Goal: Information Seeking & Learning: Check status

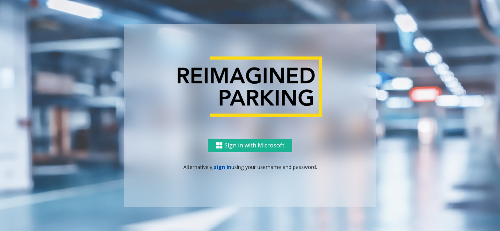
click at [217, 164] on link "sign in" at bounding box center [223, 167] width 18 height 7
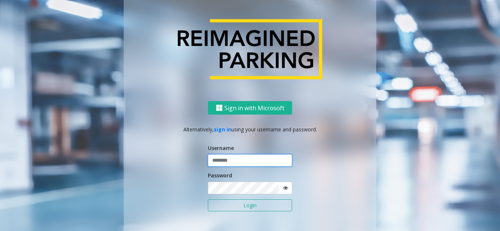
click at [229, 161] on input "text" at bounding box center [250, 161] width 84 height 12
type input "*********"
click at [208, 200] on button "Login" at bounding box center [250, 206] width 84 height 12
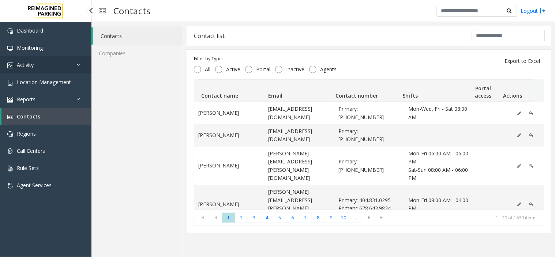
click at [45, 68] on link "Activity" at bounding box center [45, 64] width 91 height 17
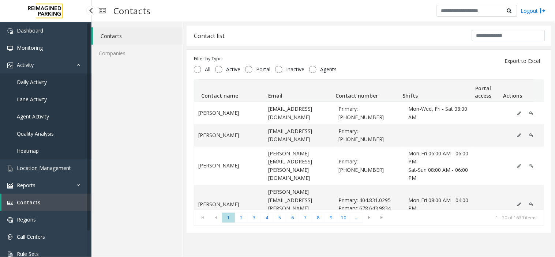
click at [34, 83] on span "Daily Activity" at bounding box center [32, 82] width 30 height 7
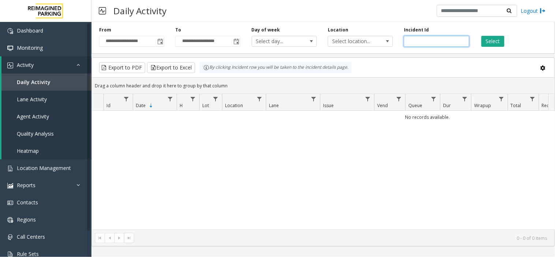
click at [436, 42] on input "number" at bounding box center [436, 41] width 65 height 11
paste input "*******"
type input "*******"
click at [492, 40] on button "Select" at bounding box center [492, 41] width 23 height 11
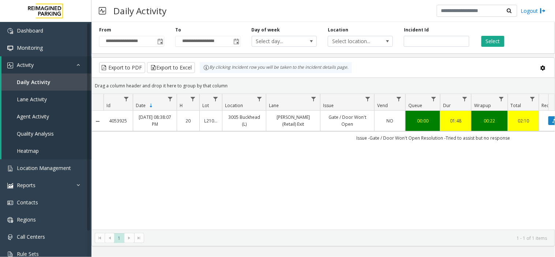
drag, startPoint x: 447, startPoint y: 141, endPoint x: 511, endPoint y: 140, distance: 63.3
click at [499, 140] on td "Issue -Gate / Door Won't Open Resolution -Tried to assist but no response" at bounding box center [432, 137] width 659 height 13
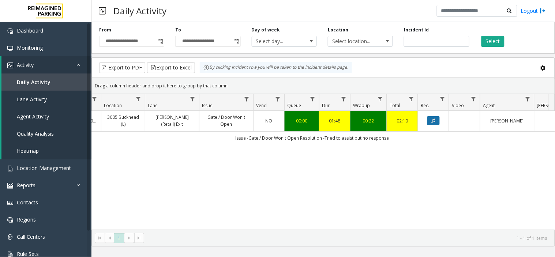
click at [434, 123] on icon "Data table" at bounding box center [434, 120] width 4 height 4
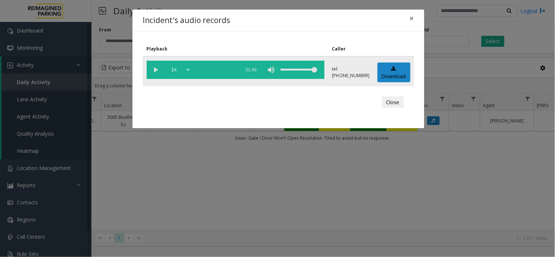
click at [156, 68] on vg-play-pause at bounding box center [156, 70] width 18 height 18
click at [192, 69] on div "scrub bar" at bounding box center [212, 70] width 50 height 18
click at [215, 70] on div "scrub bar" at bounding box center [212, 70] width 50 height 18
click at [219, 68] on div "scrub bar" at bounding box center [212, 70] width 50 height 18
click at [382, 191] on div "Incident's audio records × Playback Caller 1x 01:49 tel:[PHONE_NUMBER] Download…" at bounding box center [277, 128] width 555 height 257
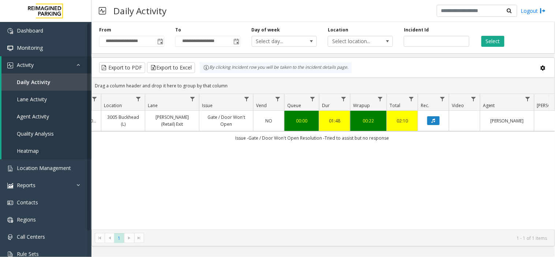
click at [350, 160] on div "4053925 [DATE] 08:38:07 PM 20 L21082601 3005 Buckhead (L) [PERSON_NAME] (Retail…" at bounding box center [323, 170] width 463 height 119
click at [430, 121] on button "Data table" at bounding box center [433, 120] width 12 height 9
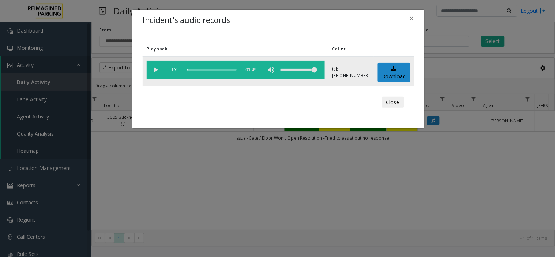
click at [155, 71] on vg-play-pause at bounding box center [156, 70] width 18 height 18
click at [189, 69] on div "scrub bar" at bounding box center [212, 70] width 50 height 18
click at [191, 69] on div "scrub bar" at bounding box center [212, 70] width 50 height 18
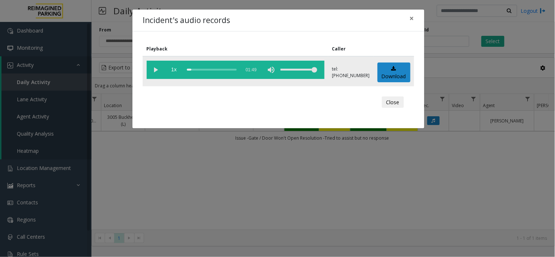
click at [195, 69] on div "scrub bar" at bounding box center [212, 70] width 50 height 18
click at [198, 68] on div "scrub bar" at bounding box center [212, 70] width 50 height 18
click at [157, 69] on vg-play-pause at bounding box center [156, 70] width 18 height 18
click at [416, 20] on button "×" at bounding box center [411, 19] width 15 height 18
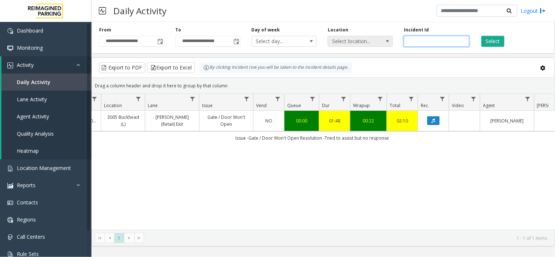
drag, startPoint x: 433, startPoint y: 42, endPoint x: 380, endPoint y: 45, distance: 53.1
click at [380, 45] on div "**********" at bounding box center [322, 36] width 463 height 35
click at [485, 43] on button "Select" at bounding box center [492, 41] width 23 height 11
